Goal: Task Accomplishment & Management: Complete application form

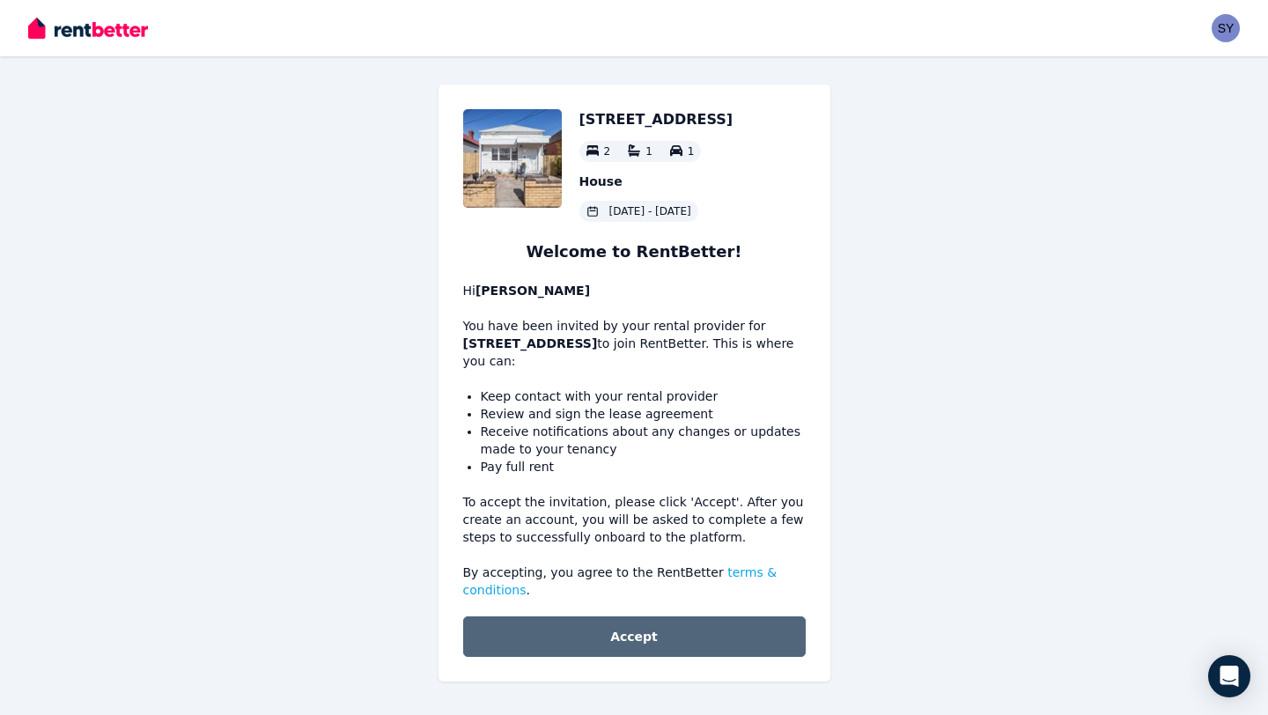
click at [698, 648] on button "Accept" at bounding box center [634, 637] width 343 height 41
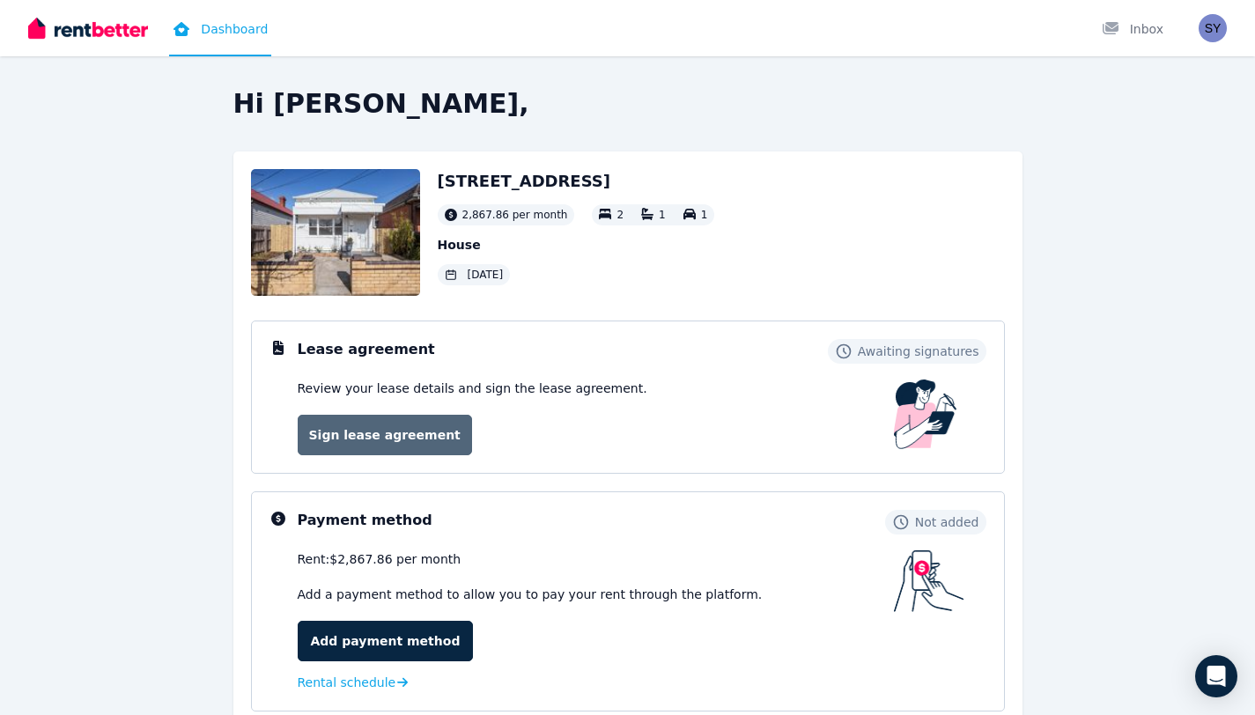
click at [373, 448] on link "Sign lease agreement" at bounding box center [385, 435] width 174 height 41
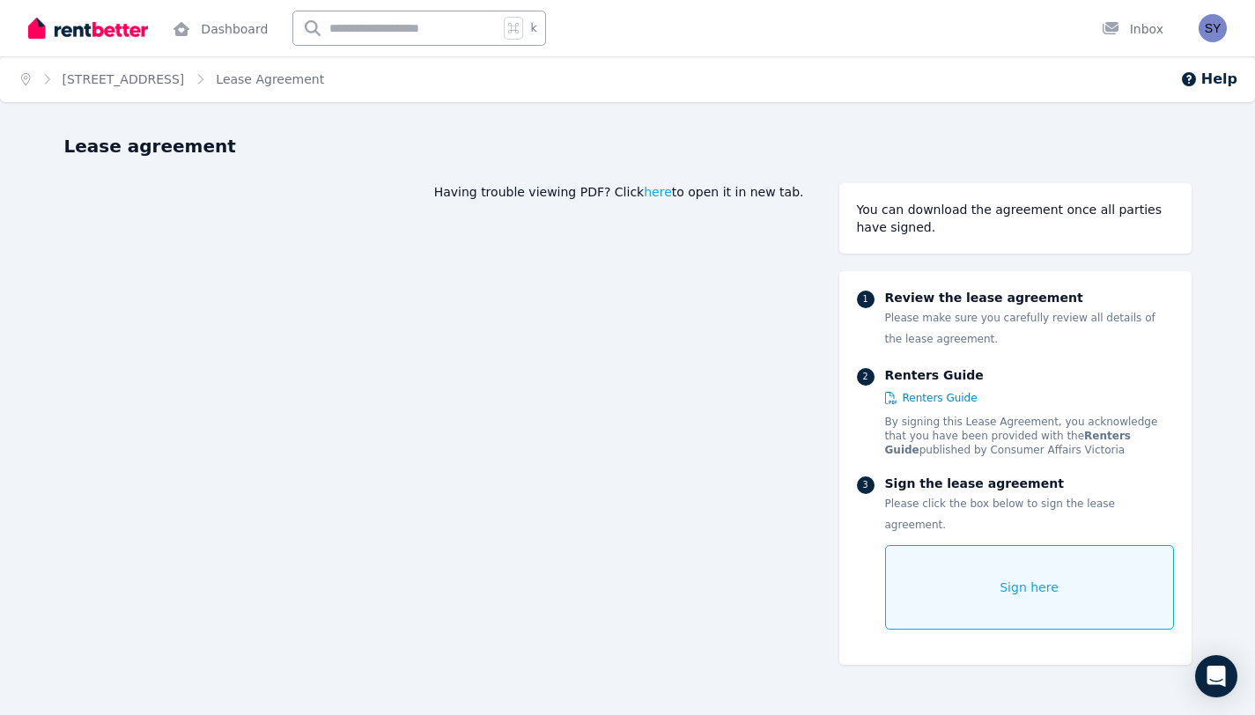
click at [991, 545] on div "Sign here" at bounding box center [1029, 587] width 289 height 85
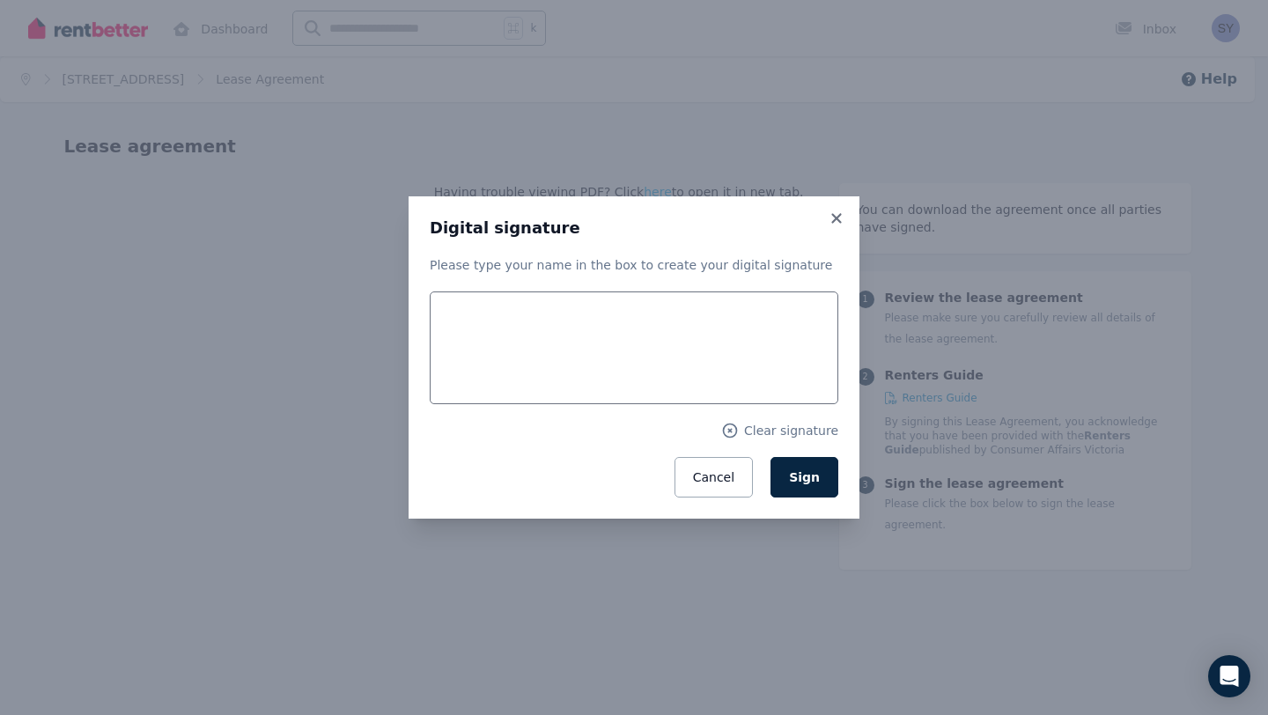
click at [665, 276] on div "Please type your name in the box to create your digital signature Clear signatu…" at bounding box center [634, 376] width 409 height 241
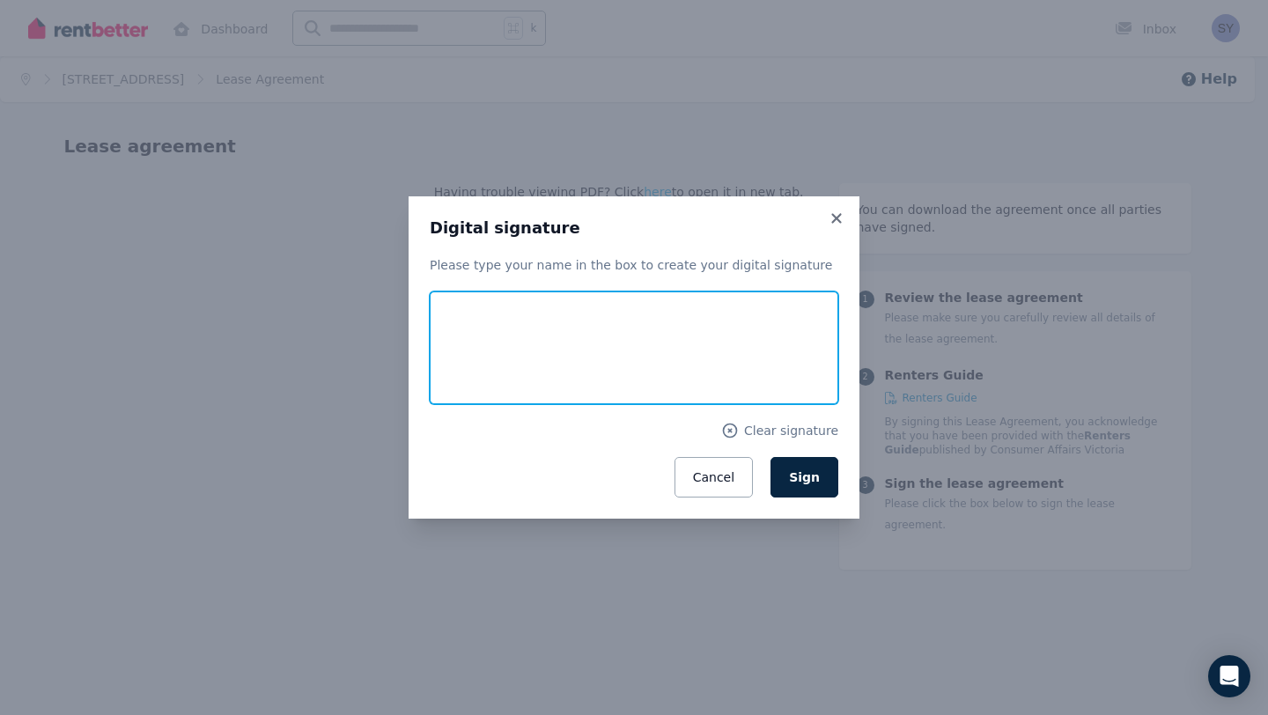
click at [653, 326] on input "text" at bounding box center [634, 348] width 409 height 113
type input "*"
type input "**********"
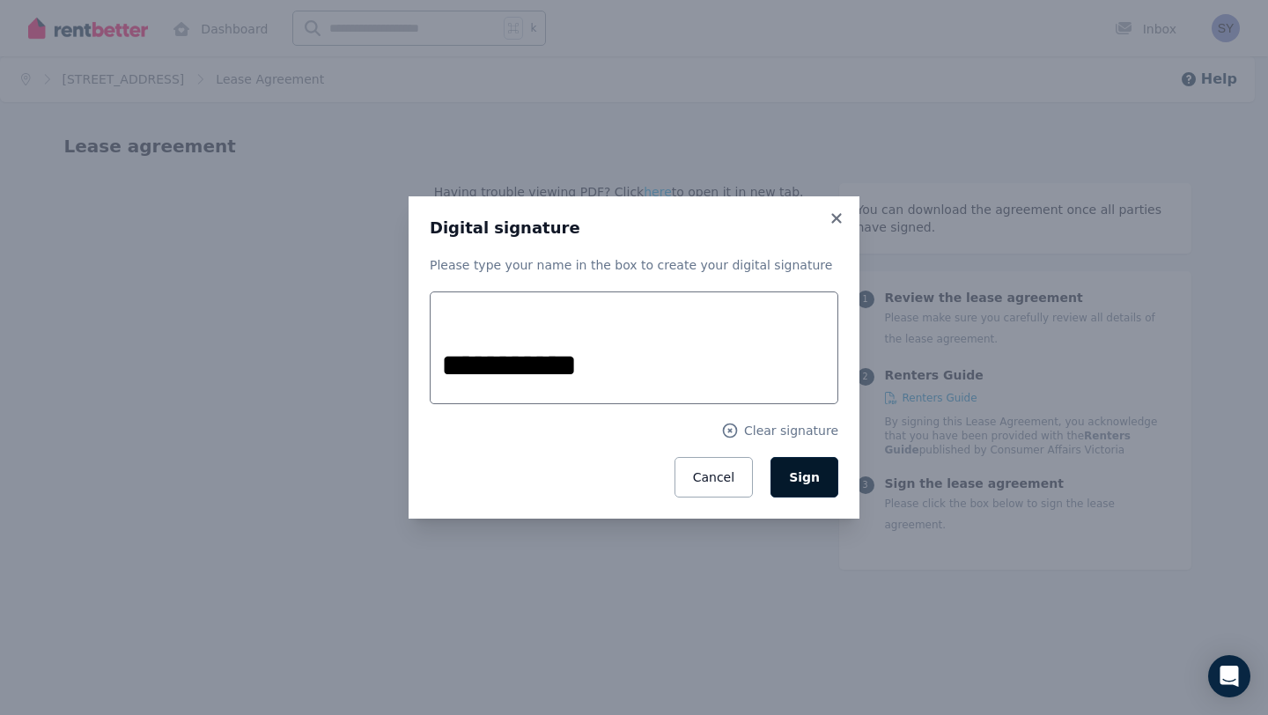
click at [828, 475] on button "Sign" at bounding box center [805, 477] width 68 height 41
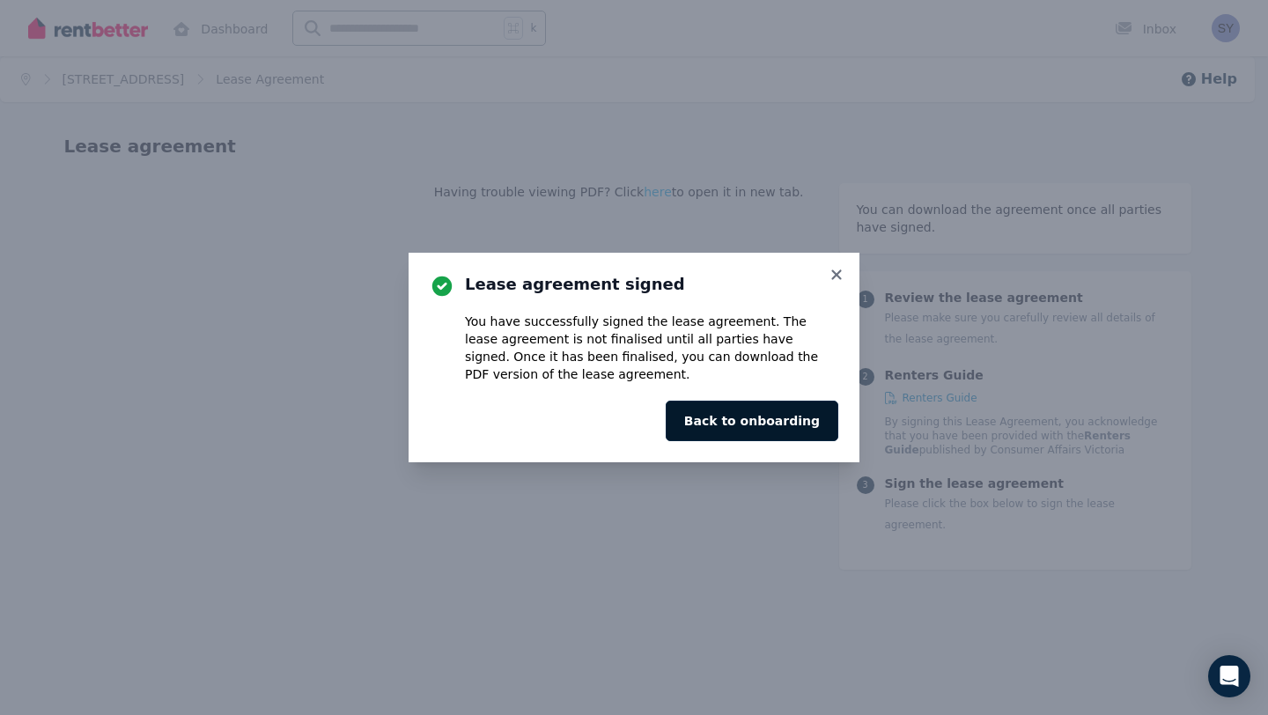
click at [796, 422] on button "Back to onboarding" at bounding box center [752, 421] width 173 height 41
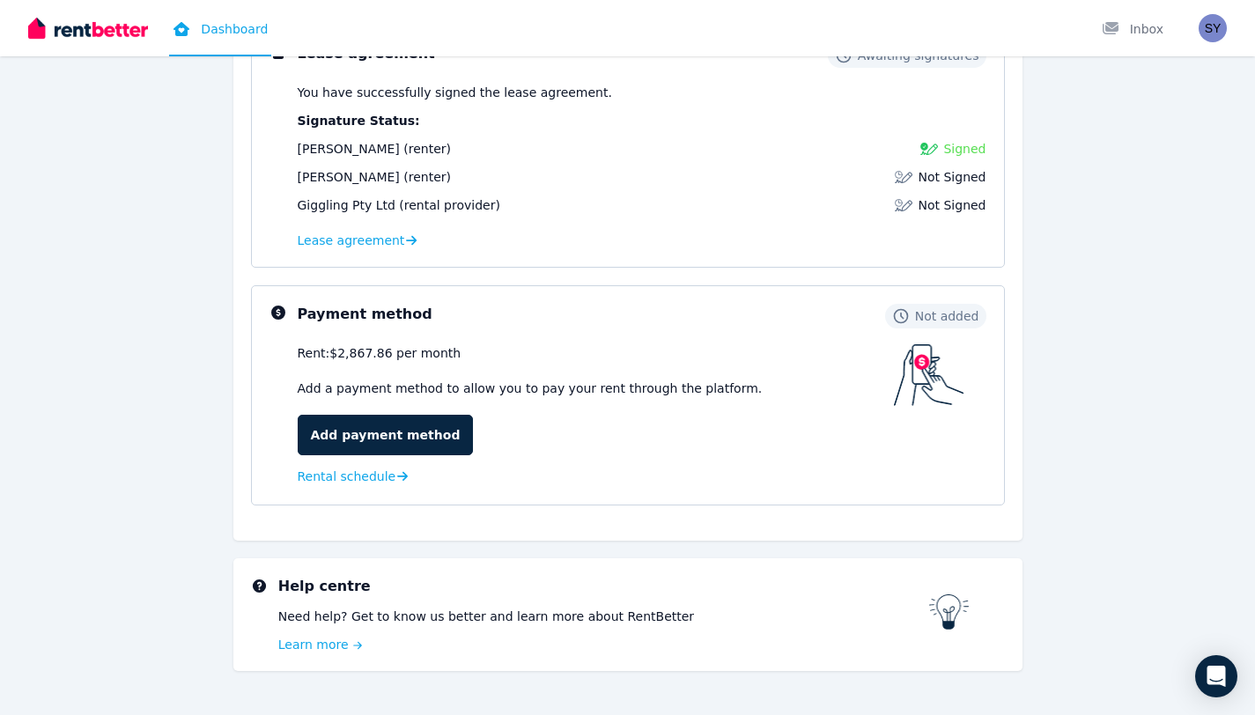
scroll to position [333, 0]
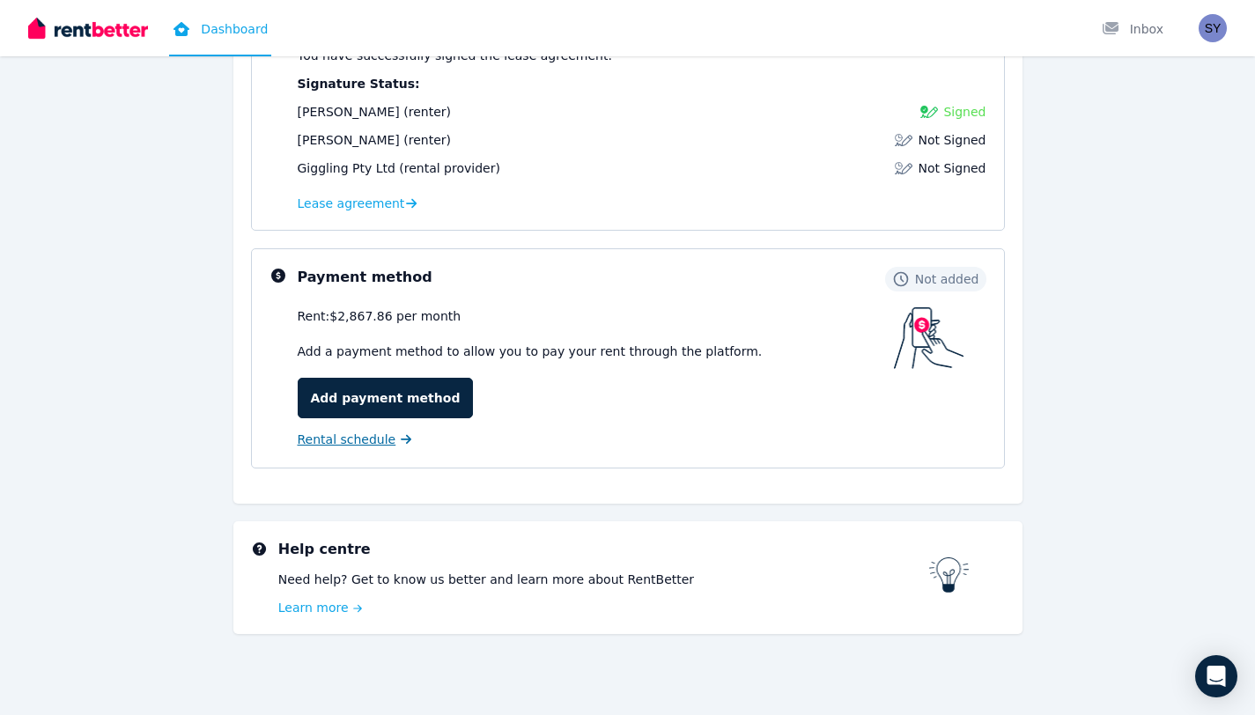
click at [397, 447] on link "Rental schedule" at bounding box center [355, 440] width 115 height 18
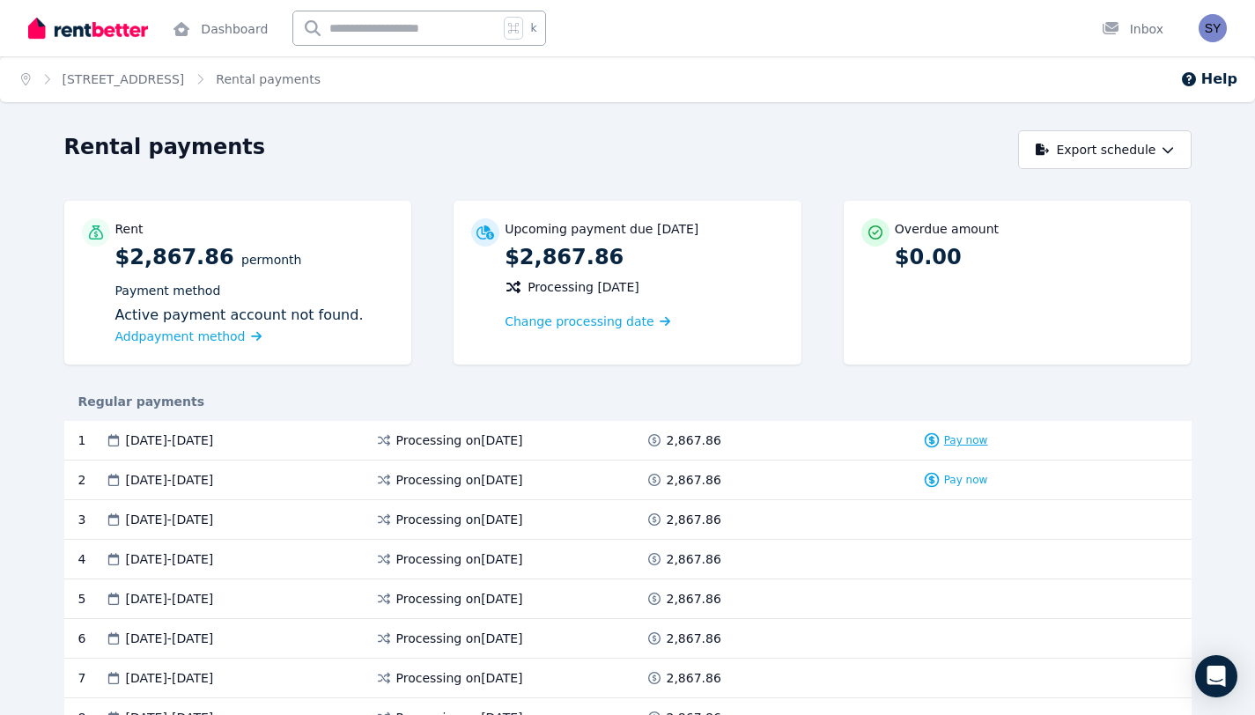
click at [936, 442] on icon at bounding box center [932, 441] width 18 height 18
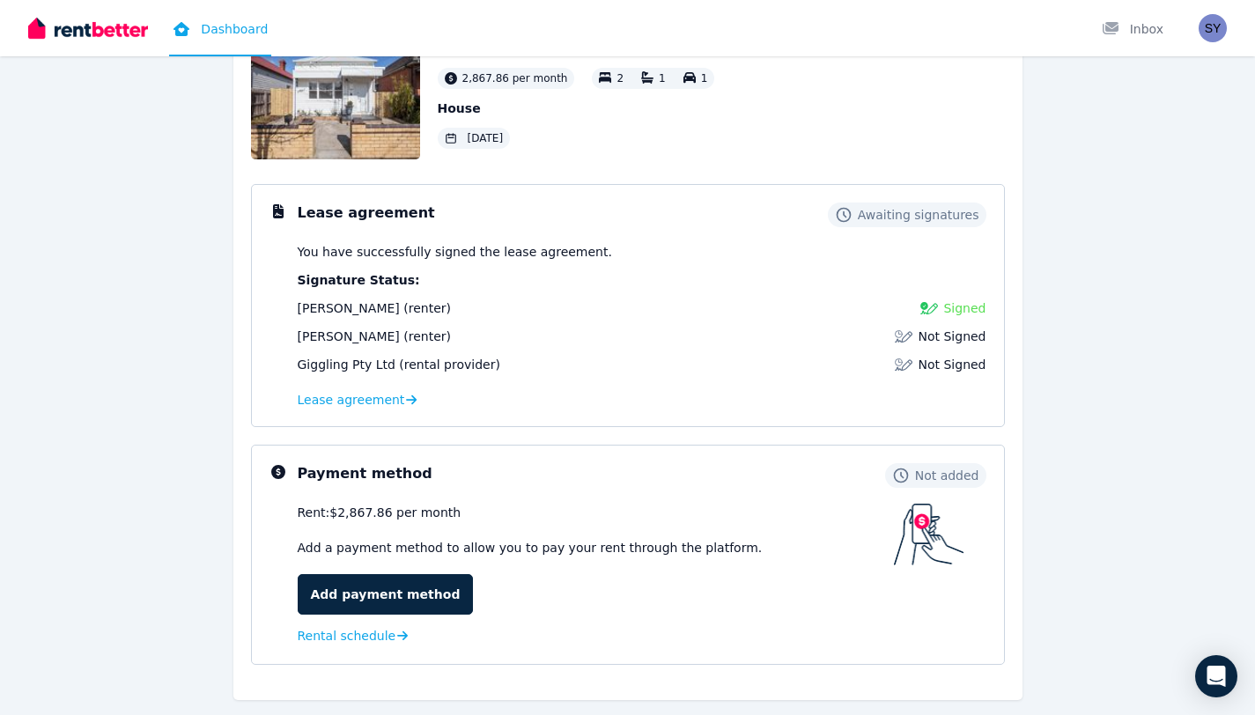
scroll to position [181, 0]
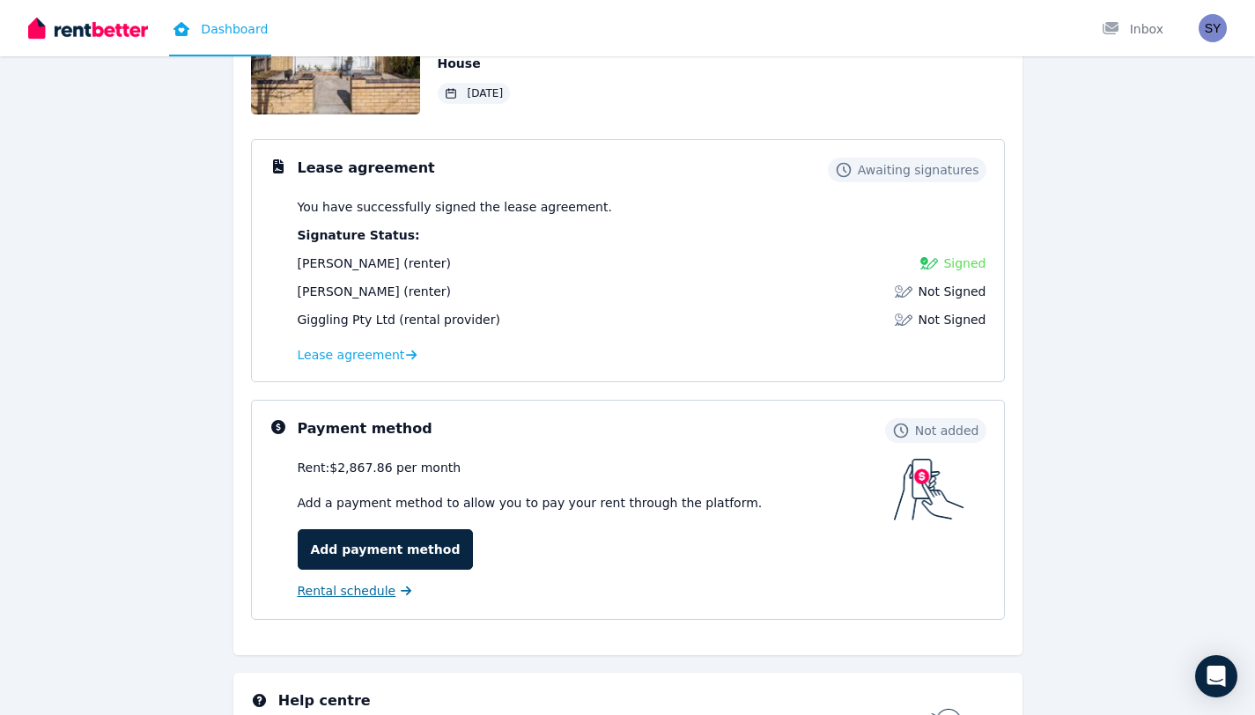
click at [397, 598] on link "Rental schedule" at bounding box center [355, 591] width 115 height 18
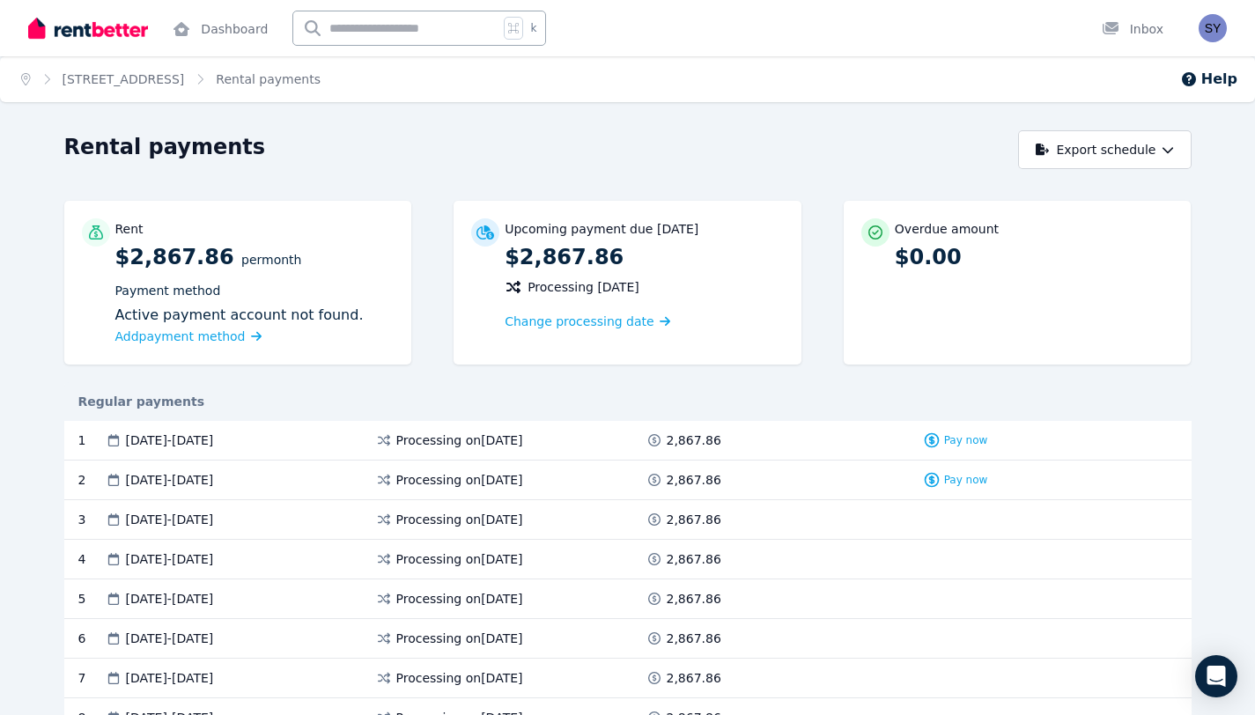
click at [137, 28] on img at bounding box center [88, 28] width 120 height 26
